Goal: Information Seeking & Learning: Compare options

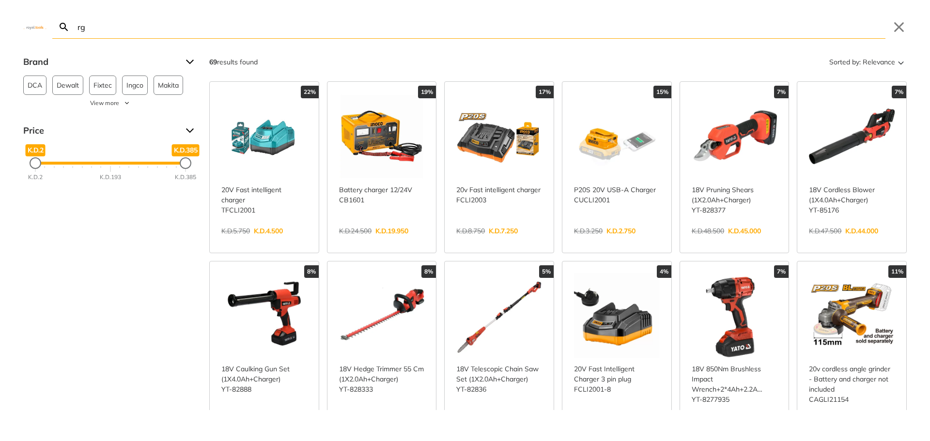
type input "r"
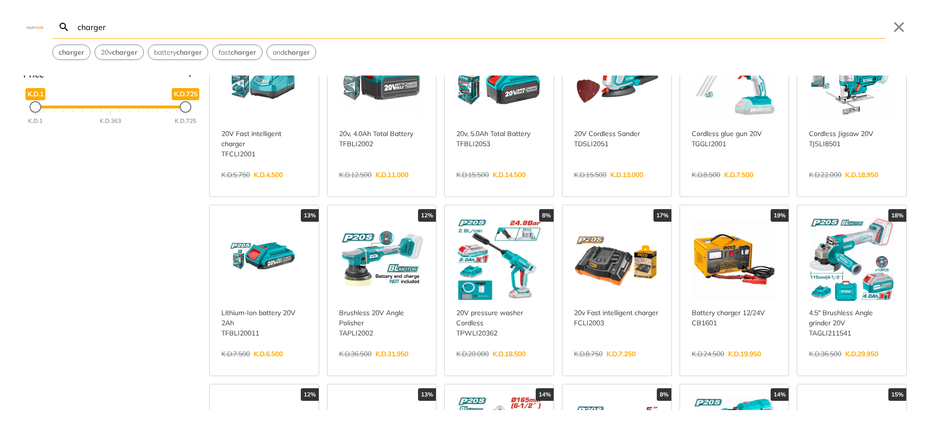
scroll to position [97, 0]
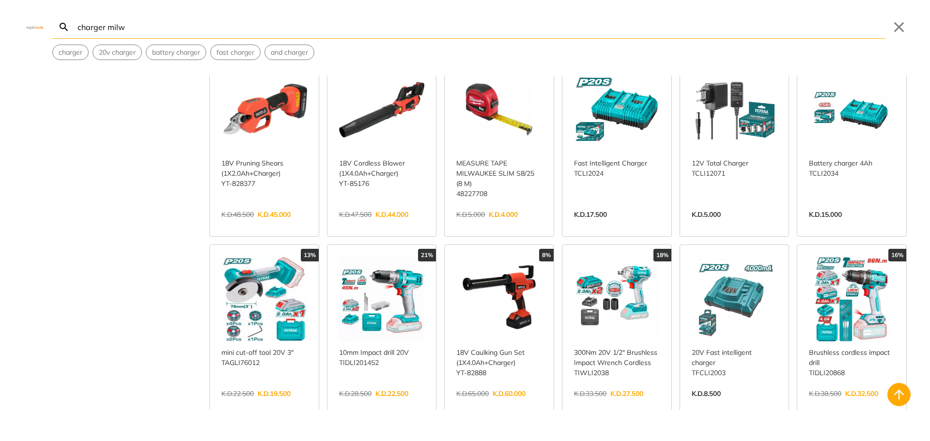
scroll to position [630, 0]
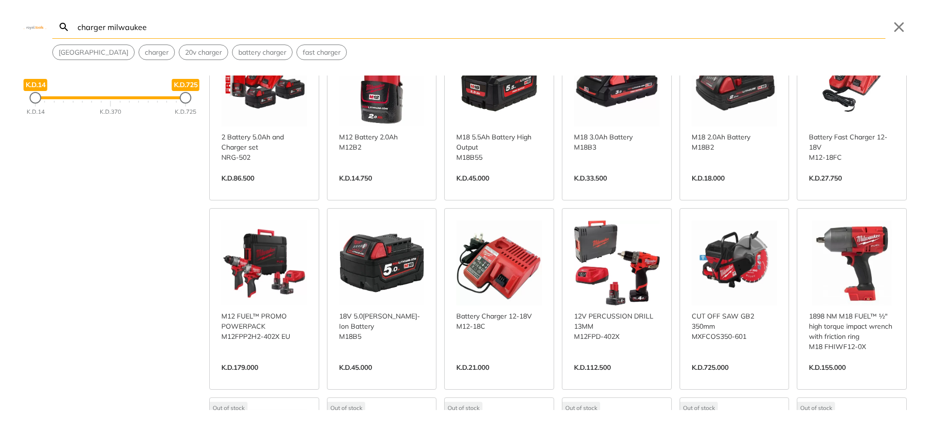
scroll to position [97, 0]
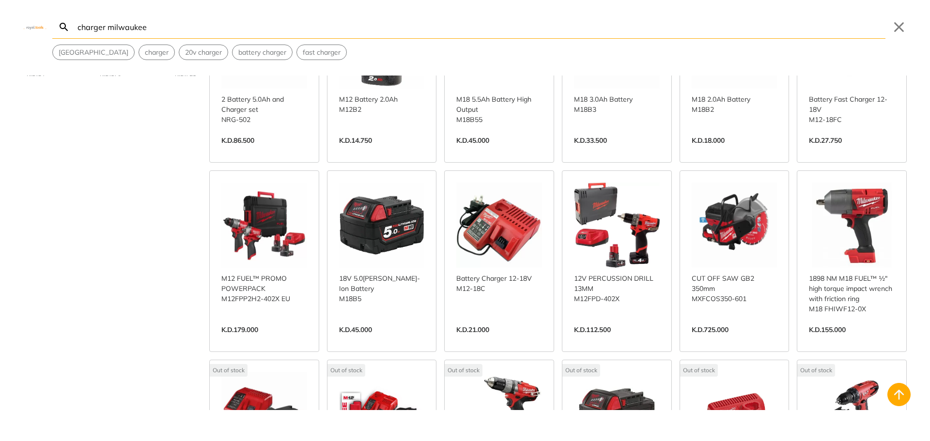
scroll to position [97, 0]
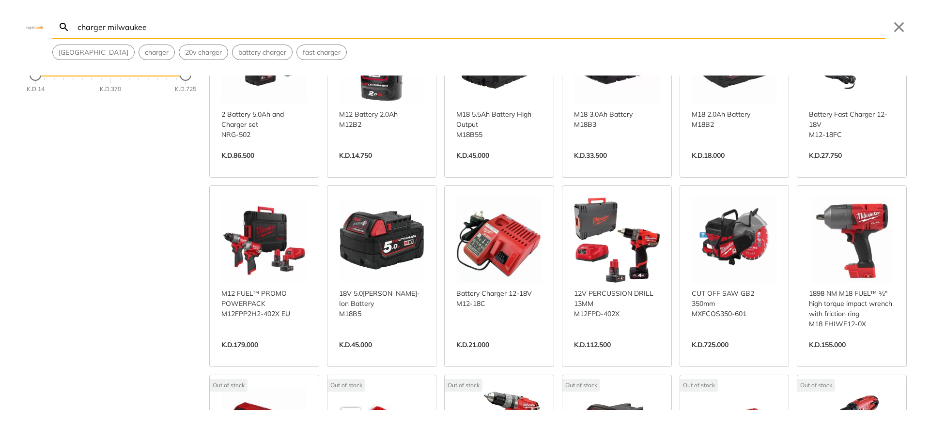
type input "charger milwaukee"
click at [502, 355] on link "View more →" at bounding box center [499, 355] width 86 height 0
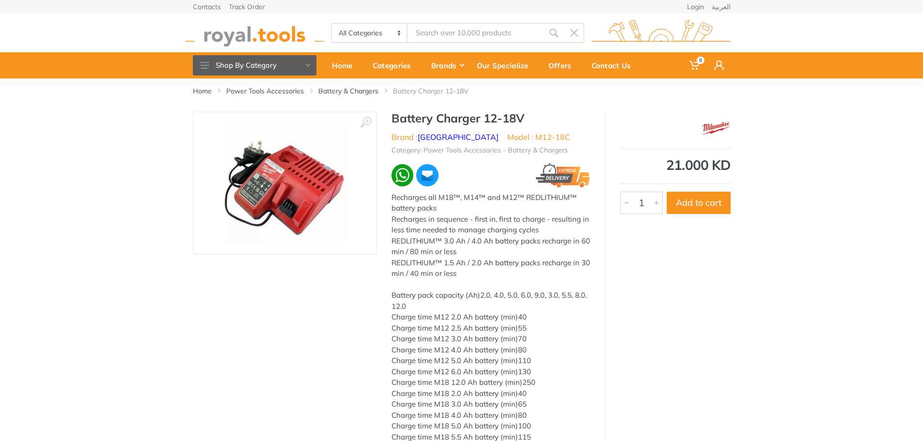
type input "charger milwaukee"
click at [251, 33] on img at bounding box center [254, 33] width 139 height 27
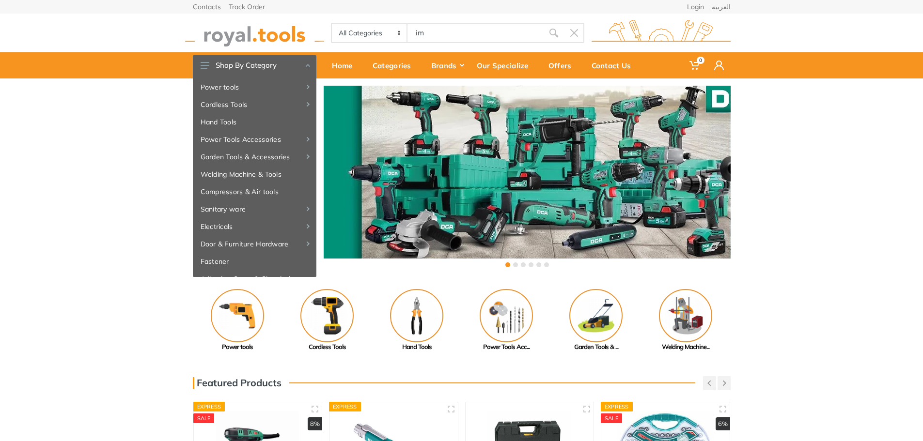
type input "im"
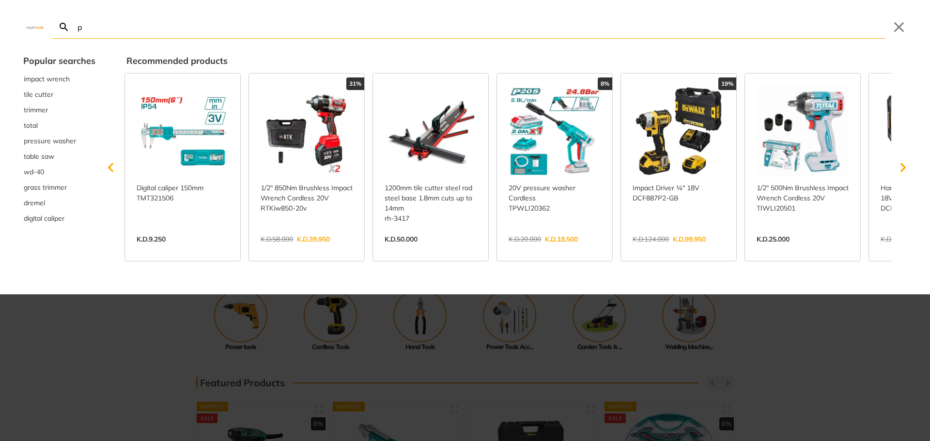
type input "p"
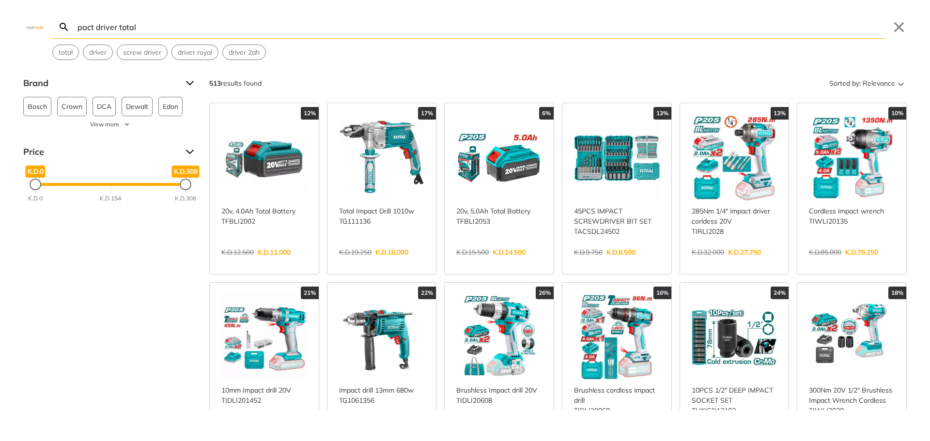
type input "pact driver total"
click at [718, 263] on link "View more →" at bounding box center [735, 263] width 86 height 0
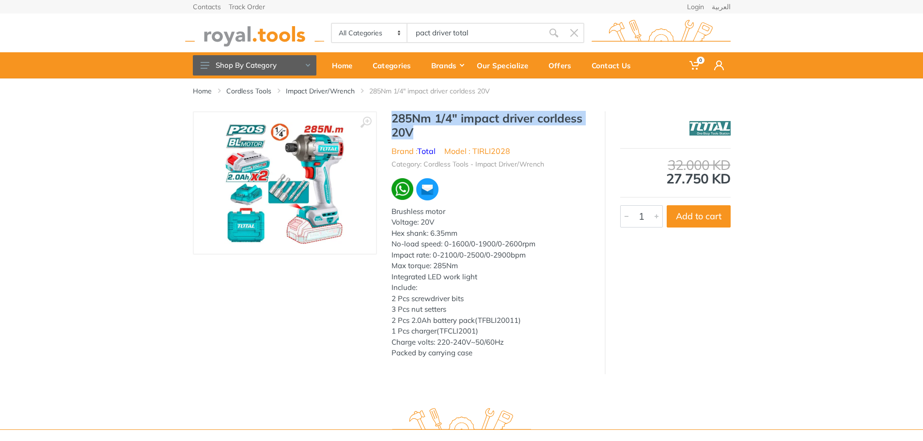
drag, startPoint x: 394, startPoint y: 118, endPoint x: 459, endPoint y: 125, distance: 64.9
click at [472, 134] on h1 "285Nm 1/4" impact driver corldess 20V" at bounding box center [490, 125] width 199 height 28
copy h1 "285Nm 1/4" impact driver corldess 20V"
click at [341, 92] on link "Impact Driver/Wrench" at bounding box center [320, 91] width 69 height 10
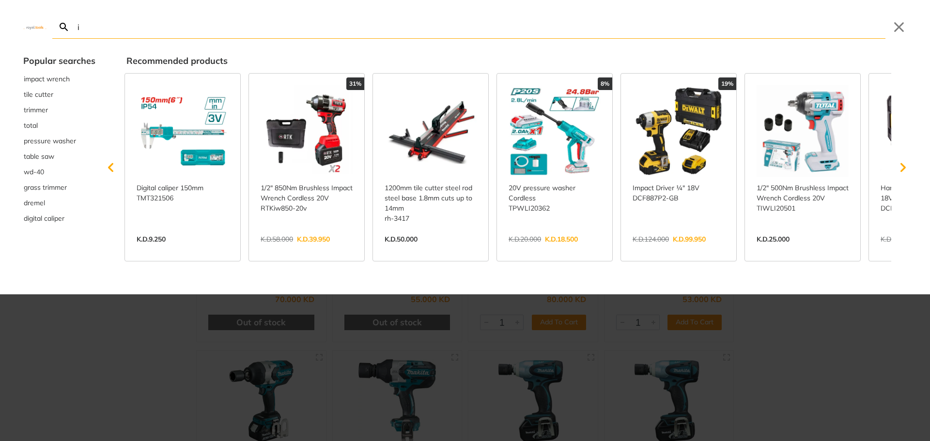
type input "i"
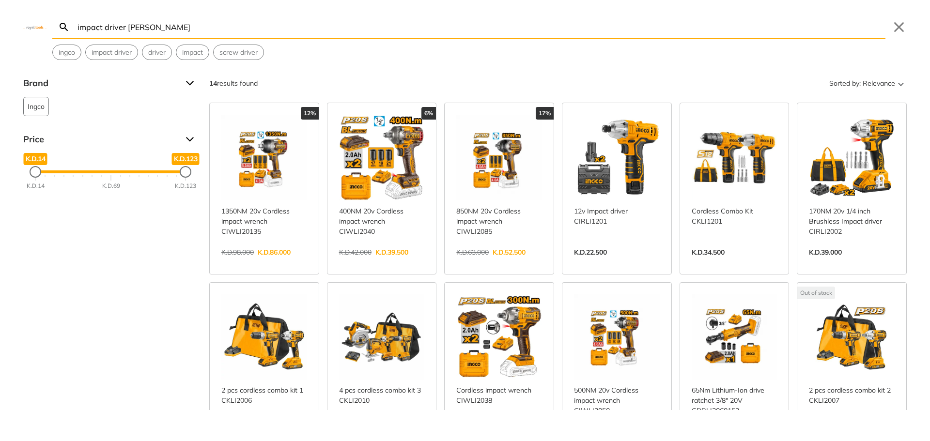
type input "impact driver ingco"
click at [854, 263] on link "View more →" at bounding box center [852, 263] width 86 height 0
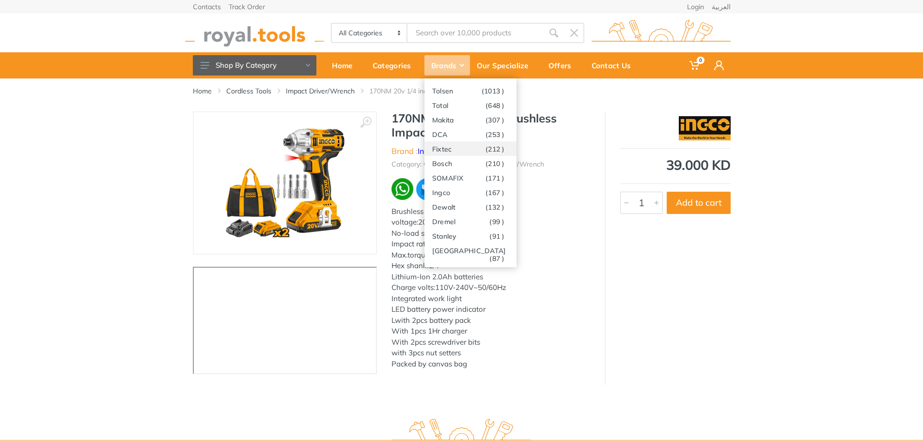
type input "impact driver [PERSON_NAME]"
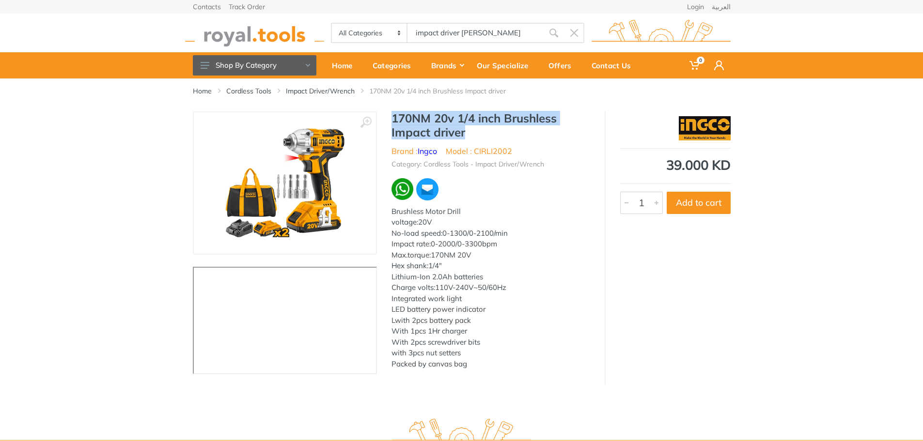
drag, startPoint x: 392, startPoint y: 114, endPoint x: 460, endPoint y: 130, distance: 69.3
click at [470, 135] on h1 "170NM 20v 1/4 inch Brushless Impact driver" at bounding box center [490, 125] width 199 height 28
copy h1 "170NM 20v 1/4 inch Brushless Impact driver"
click at [671, 333] on div "39.000 KD 5543 1 Add to cart" at bounding box center [668, 248] width 126 height 274
click at [221, 38] on img at bounding box center [254, 33] width 139 height 27
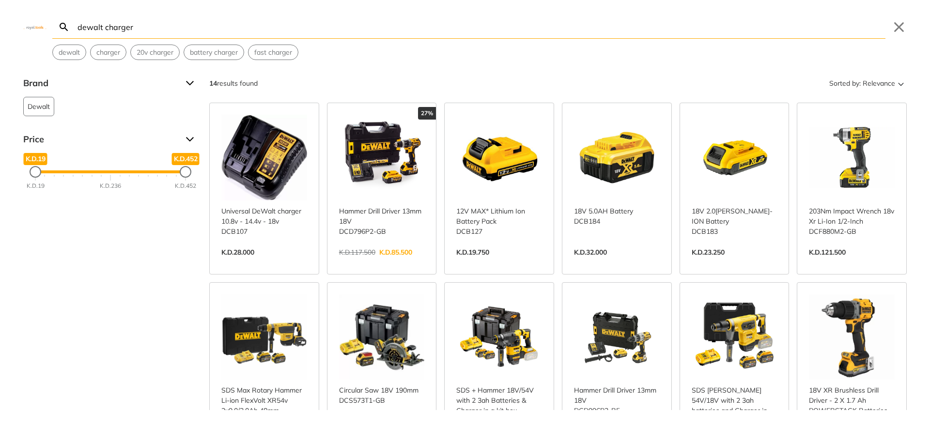
type input "dewalt charger"
click at [283, 263] on link "View more →" at bounding box center [264, 263] width 86 height 0
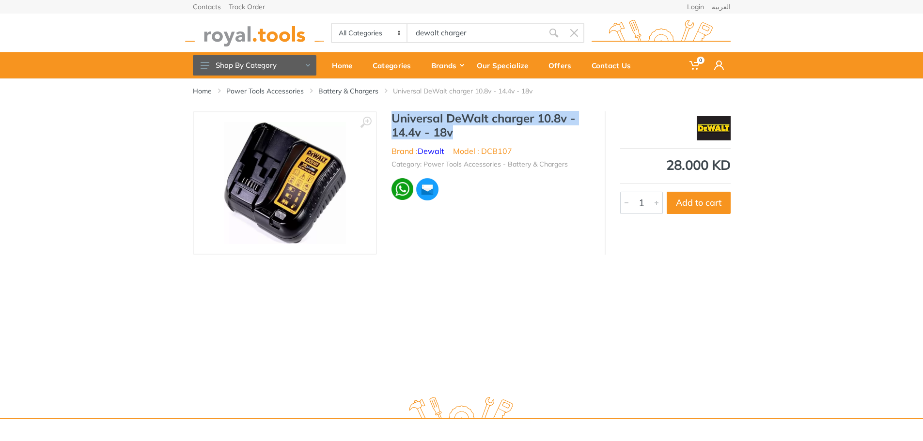
drag, startPoint x: 394, startPoint y: 113, endPoint x: 460, endPoint y: 130, distance: 67.9
click at [460, 130] on h1 "Universal DeWalt charger 10.8v - 14.4v - 18v" at bounding box center [490, 125] width 199 height 28
copy h1 "Universal DeWalt charger 10.8v - 14.4v - 18v"
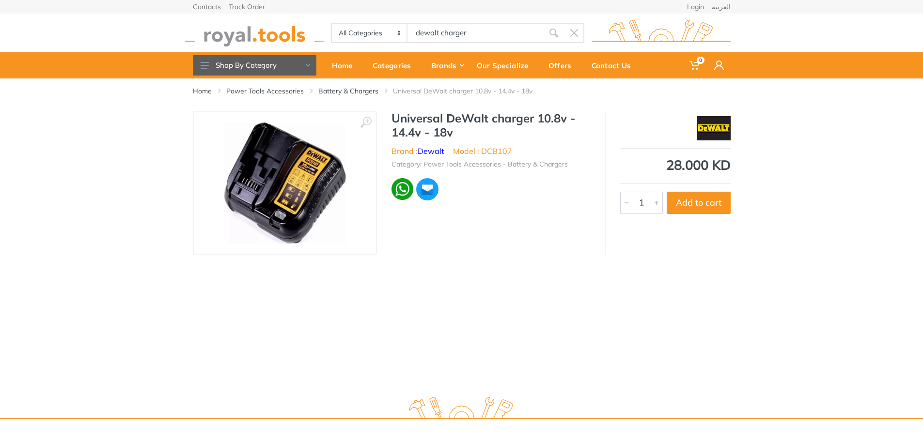
click at [513, 262] on div "Home Power Tools Accessories Battery & Chargers Universal DeWalt charger 10.8v …" at bounding box center [461, 232] width 923 height 309
